Goal: Task Accomplishment & Management: Manage account settings

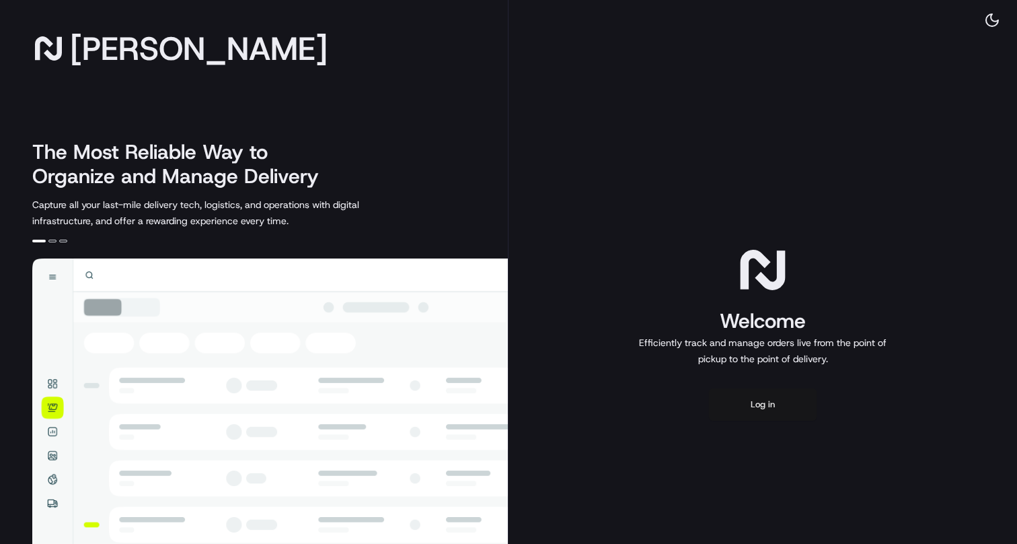
click at [766, 403] on button "Log in" at bounding box center [763, 404] width 108 height 32
